Goal: Transaction & Acquisition: Book appointment/travel/reservation

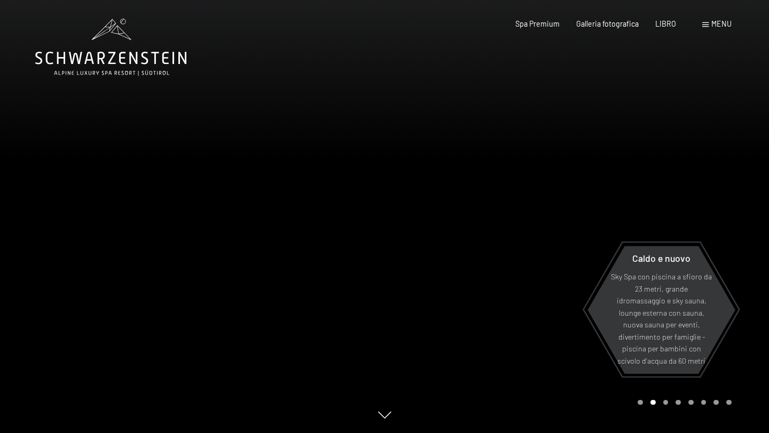
click at [707, 26] on span at bounding box center [705, 24] width 6 height 5
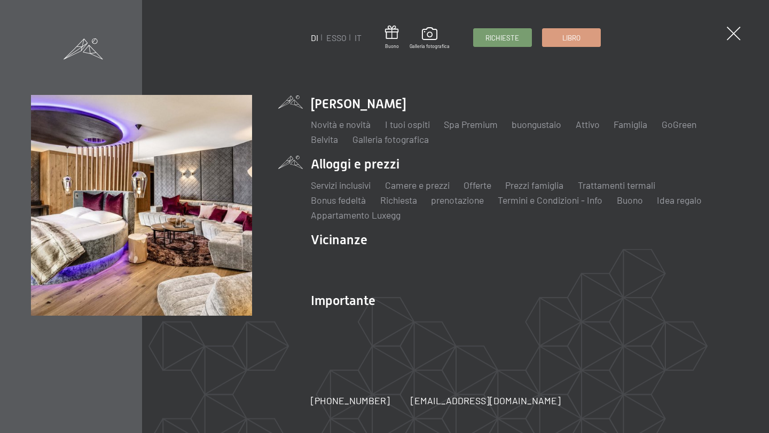
click at [382, 164] on li "Alloggi e prezzi Servizi inclusivi Camere e prezzi lista Offerte lista Prezzi f…" at bounding box center [524, 188] width 427 height 66
click at [411, 188] on font "Camere e prezzi" at bounding box center [417, 185] width 65 height 12
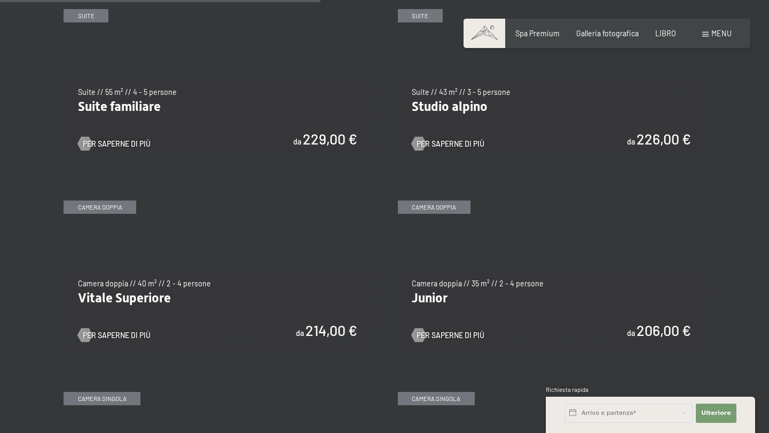
scroll to position [1219, 0]
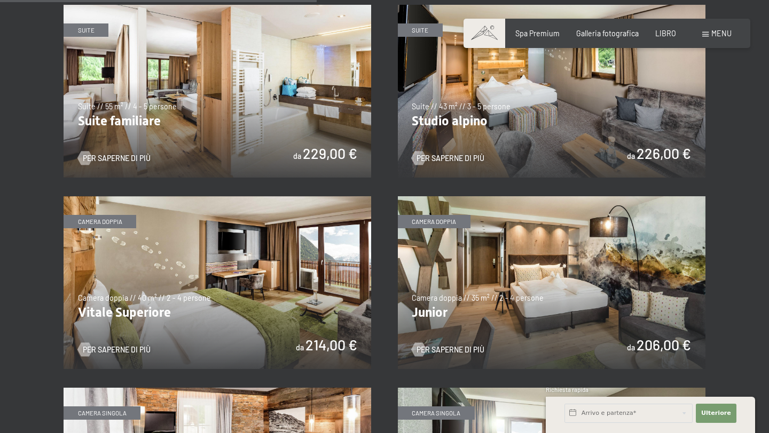
click at [293, 282] on img at bounding box center [217, 282] width 307 height 173
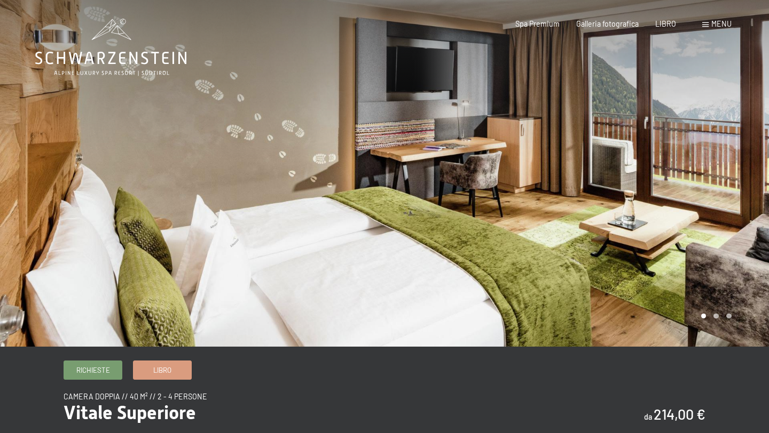
click at [587, 193] on div at bounding box center [576, 173] width 384 height 347
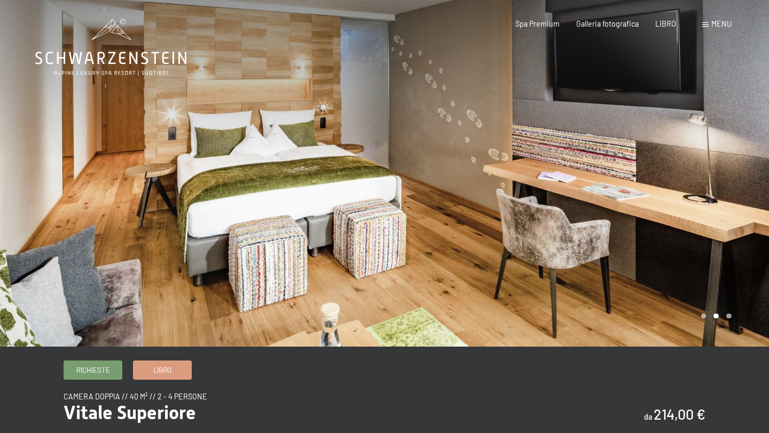
click at [587, 193] on div at bounding box center [576, 173] width 384 height 347
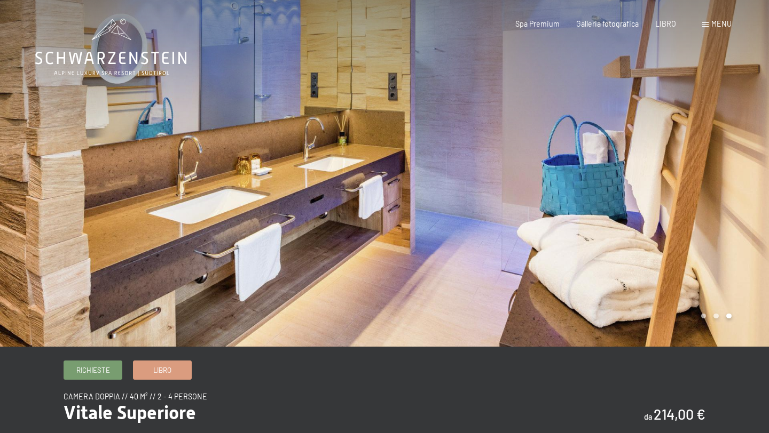
click at [587, 193] on div at bounding box center [576, 173] width 384 height 347
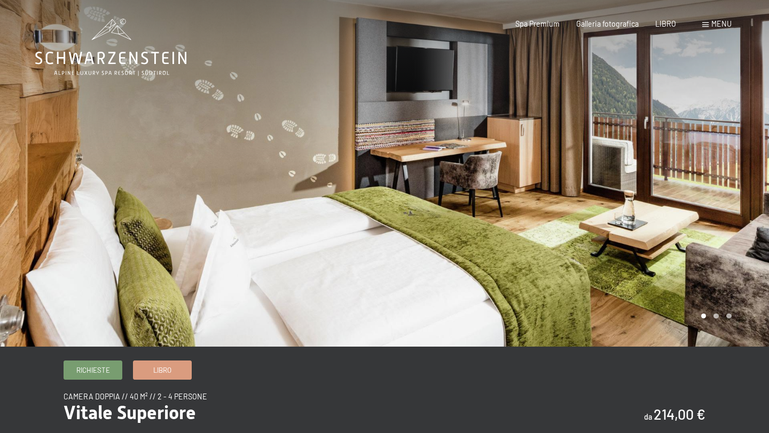
click at [587, 193] on div at bounding box center [576, 173] width 384 height 347
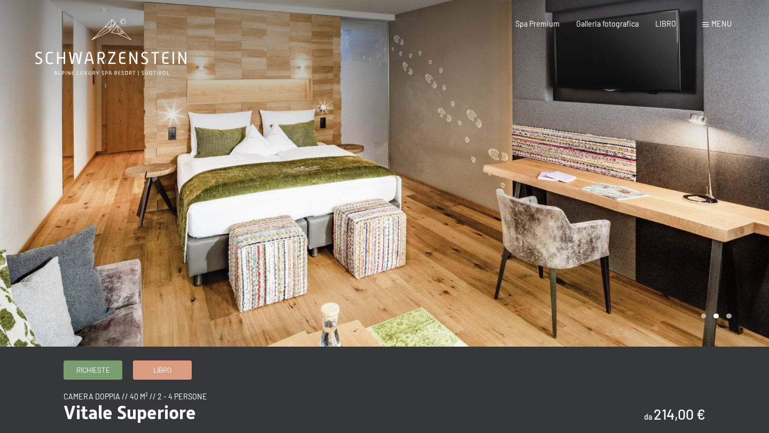
click at [587, 193] on div at bounding box center [576, 173] width 384 height 347
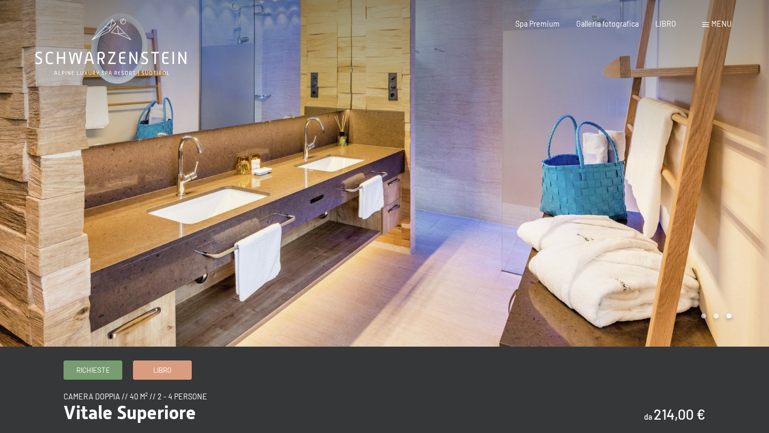
click at [587, 193] on div at bounding box center [576, 173] width 384 height 347
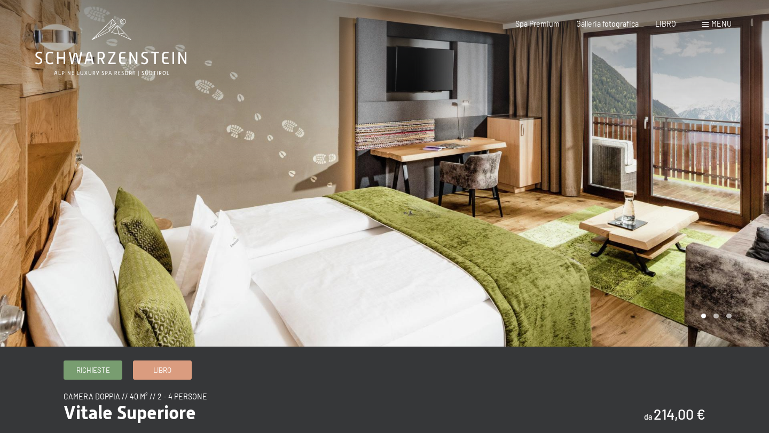
click at [587, 193] on div at bounding box center [576, 173] width 384 height 347
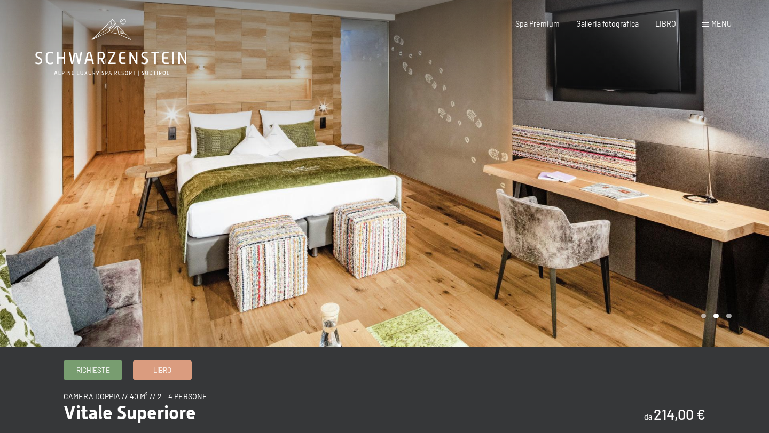
click at [587, 193] on div at bounding box center [576, 173] width 384 height 347
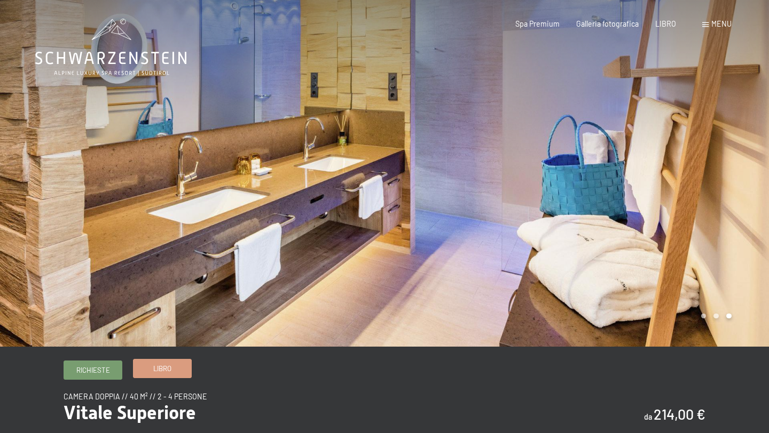
click at [170, 369] on font "Libro" at bounding box center [162, 369] width 18 height 9
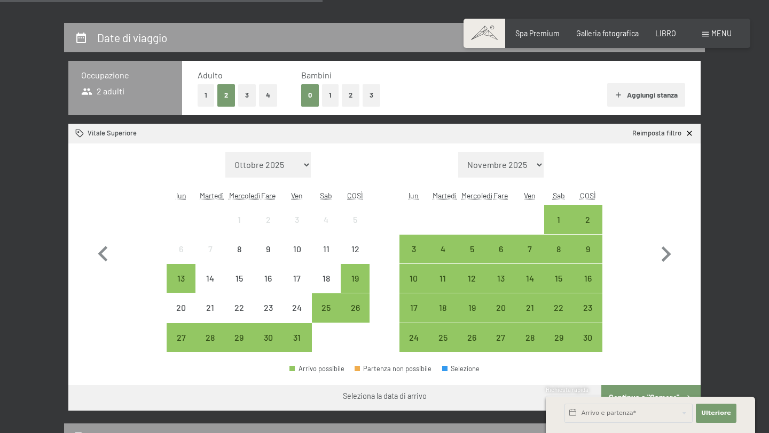
click at [298, 249] on font "Consenso al marketing*" at bounding box center [326, 246] width 90 height 9
click at [275, 249] on input "Consenso al marketing*" at bounding box center [270, 247] width 11 height 11
click at [359, 245] on font "Consenso al marketing*" at bounding box center [326, 246] width 90 height 9
click at [275, 245] on input "Consenso al marketing*" at bounding box center [270, 247] width 11 height 11
checkbox input "false"
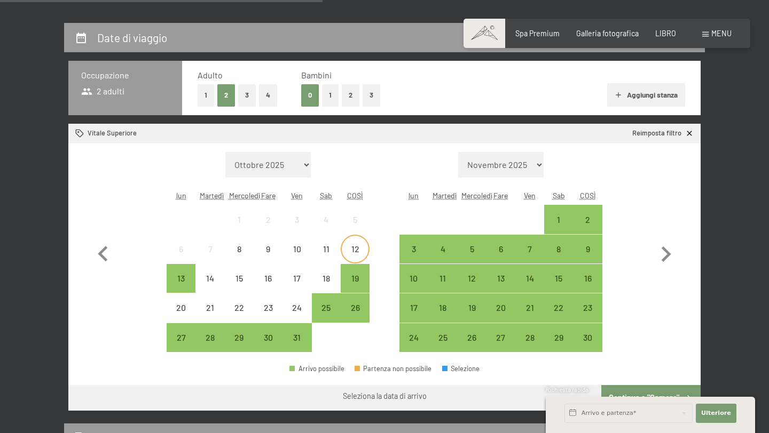
click at [356, 252] on font "12" at bounding box center [355, 249] width 8 height 10
